Goal: Task Accomplishment & Management: Use online tool/utility

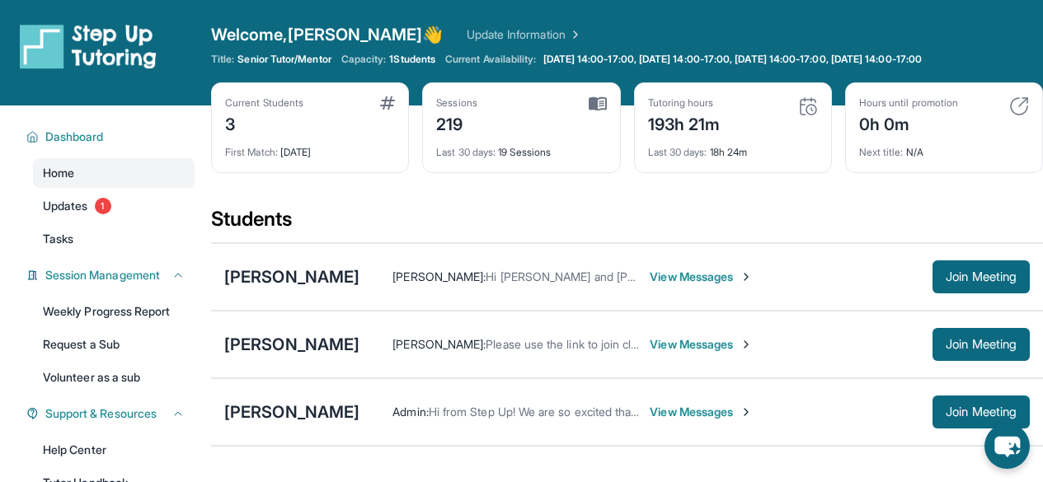
scroll to position [125, 0]
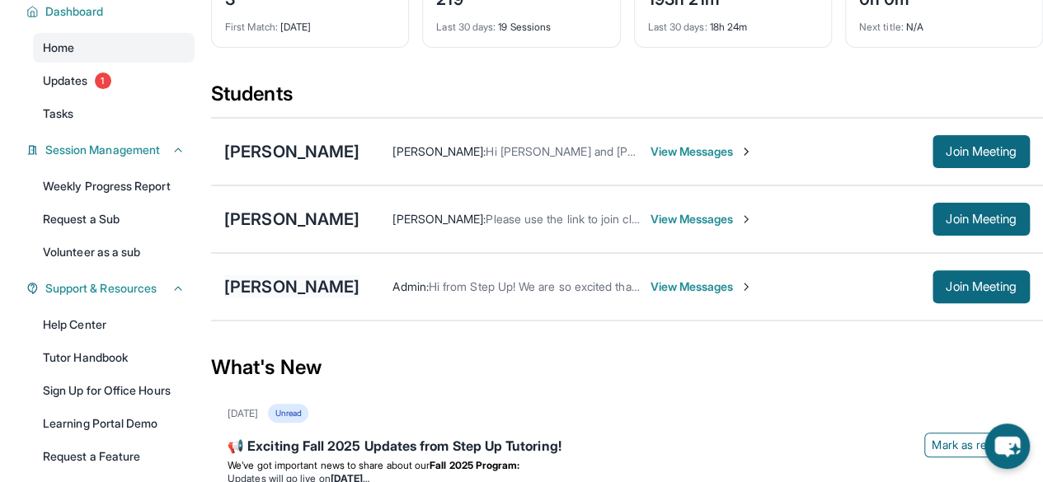
click at [317, 280] on div "[PERSON_NAME]" at bounding box center [291, 286] width 135 height 23
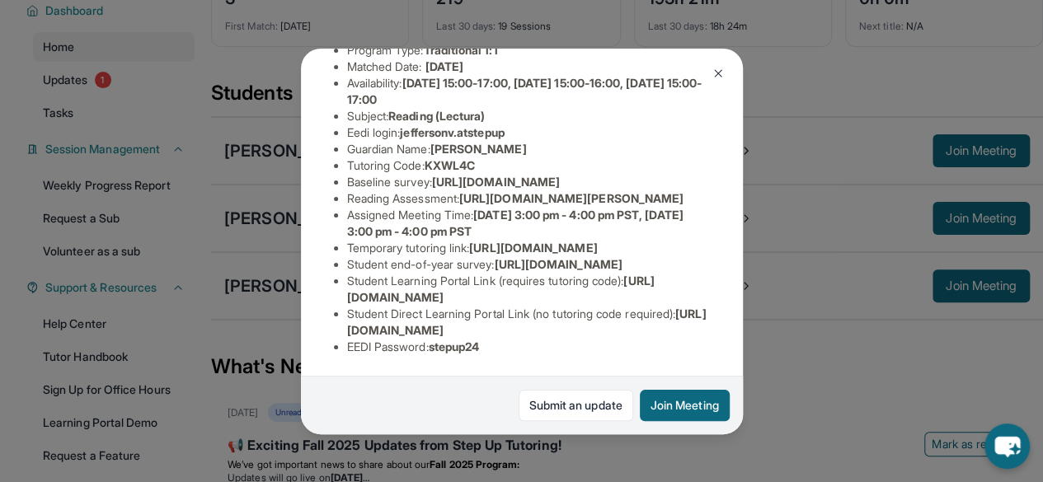
scroll to position [295, 0]
drag, startPoint x: 468, startPoint y: 176, endPoint x: 698, endPoint y: 208, distance: 232.2
click at [683, 205] on span "[URL][DOMAIN_NAME][PERSON_NAME]" at bounding box center [571, 198] width 224 height 14
copy span "[URL][DOMAIN_NAME][PERSON_NAME]"
click at [784, 382] on div "[PERSON_NAME] Guardian: [PERSON_NAME] Student Information [URL][DOMAIN_NAME] Pr…" at bounding box center [521, 241] width 1043 height 482
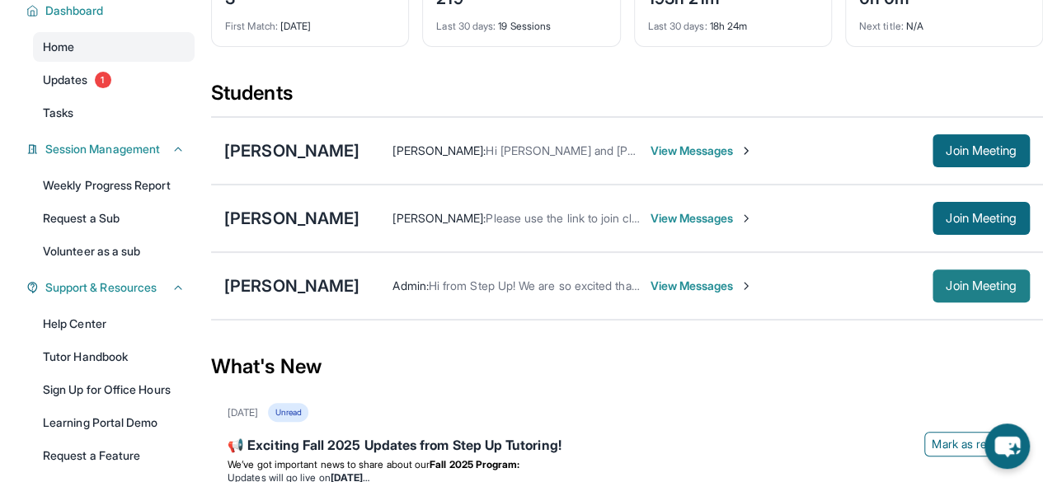
click at [976, 287] on span "Join Meeting" at bounding box center [980, 286] width 71 height 10
click at [990, 281] on span "Join Meeting" at bounding box center [980, 286] width 71 height 10
click at [968, 285] on span "Join Meeting" at bounding box center [980, 286] width 71 height 10
click at [315, 287] on div "[PERSON_NAME]" at bounding box center [291, 285] width 135 height 23
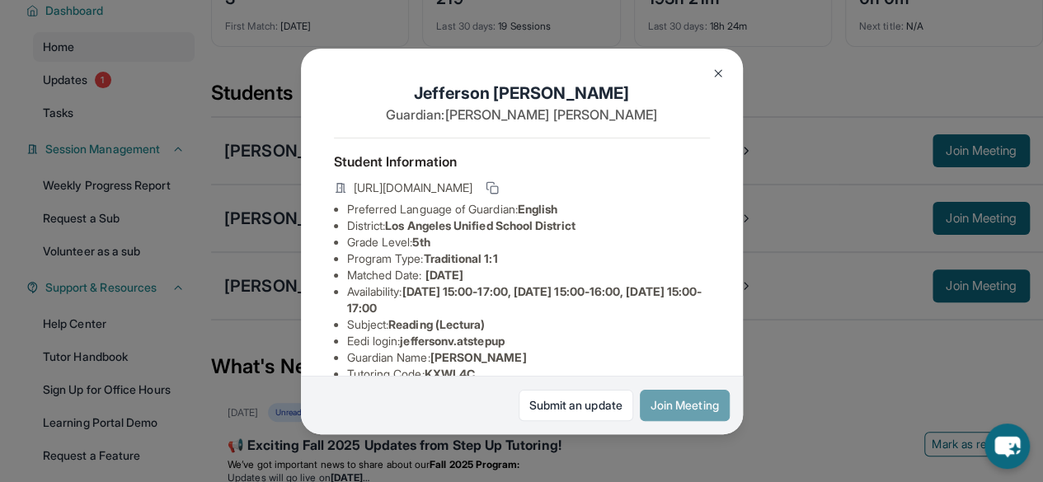
click at [674, 397] on button "Join Meeting" at bounding box center [685, 405] width 90 height 31
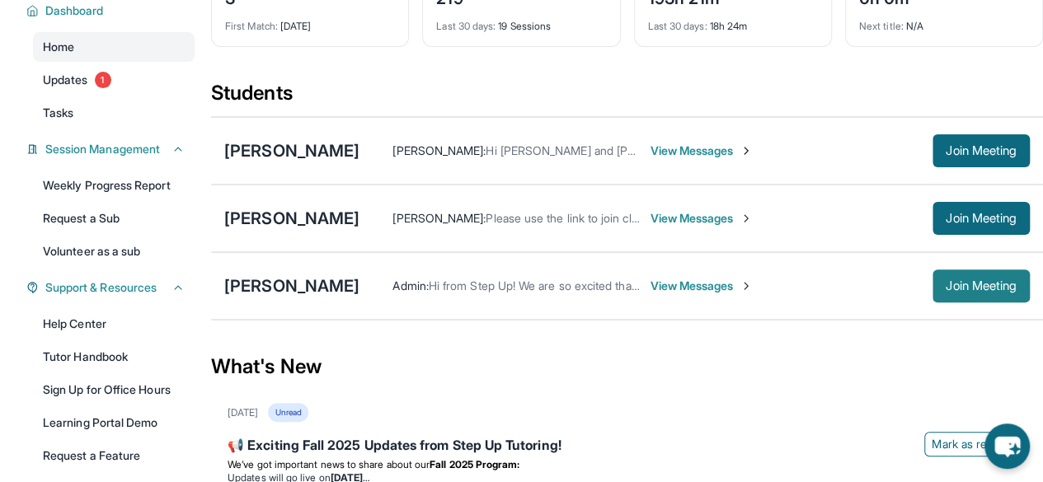
click at [984, 291] on button "Join Meeting" at bounding box center [980, 286] width 97 height 33
click at [980, 281] on span "Join Meeting" at bounding box center [980, 286] width 71 height 10
